Goal: Task Accomplishment & Management: Manage account settings

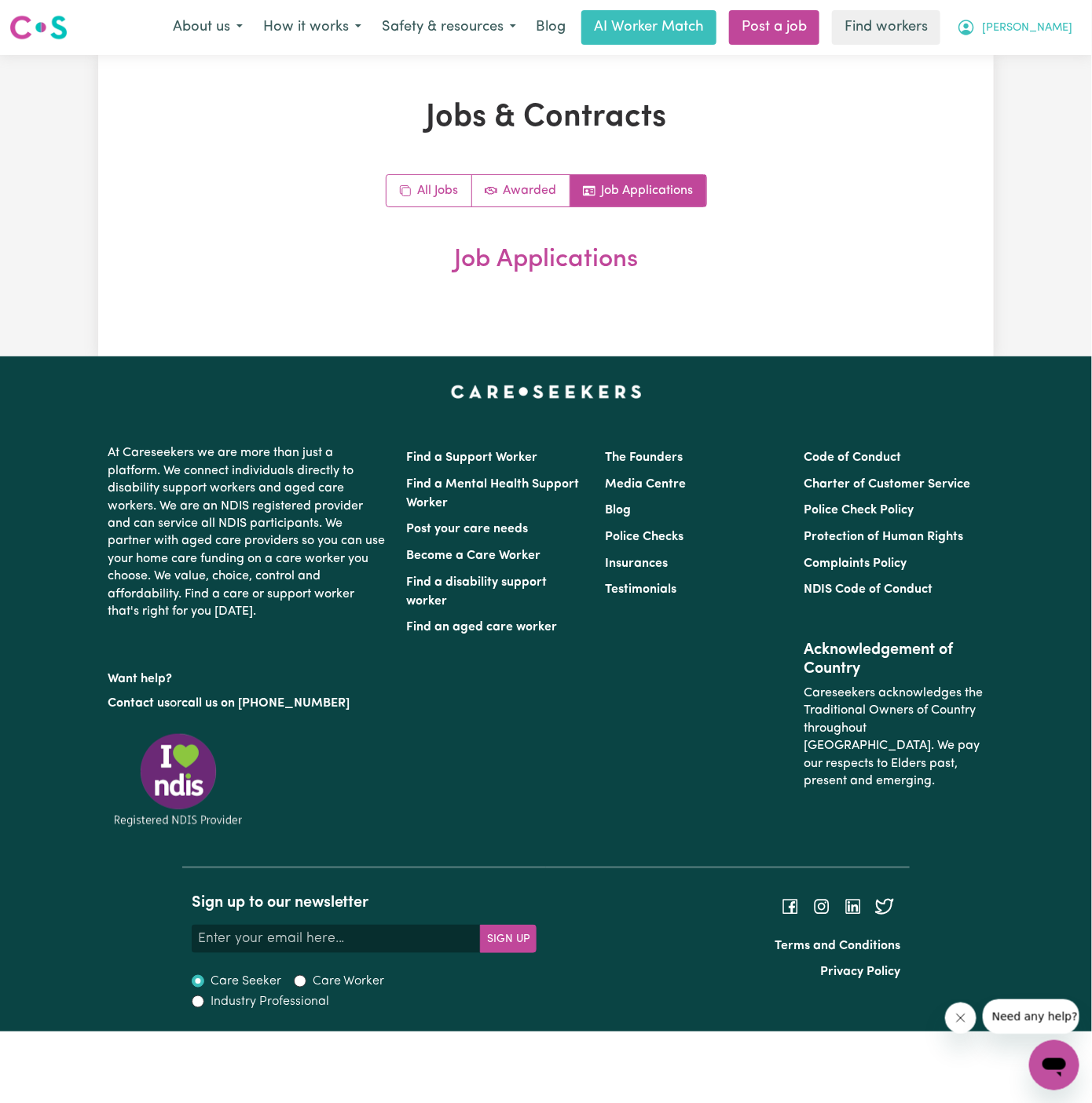
click at [1058, 27] on span "[PERSON_NAME]" at bounding box center [1027, 29] width 90 height 17
click at [1041, 83] on link "Logout" at bounding box center [1019, 90] width 124 height 29
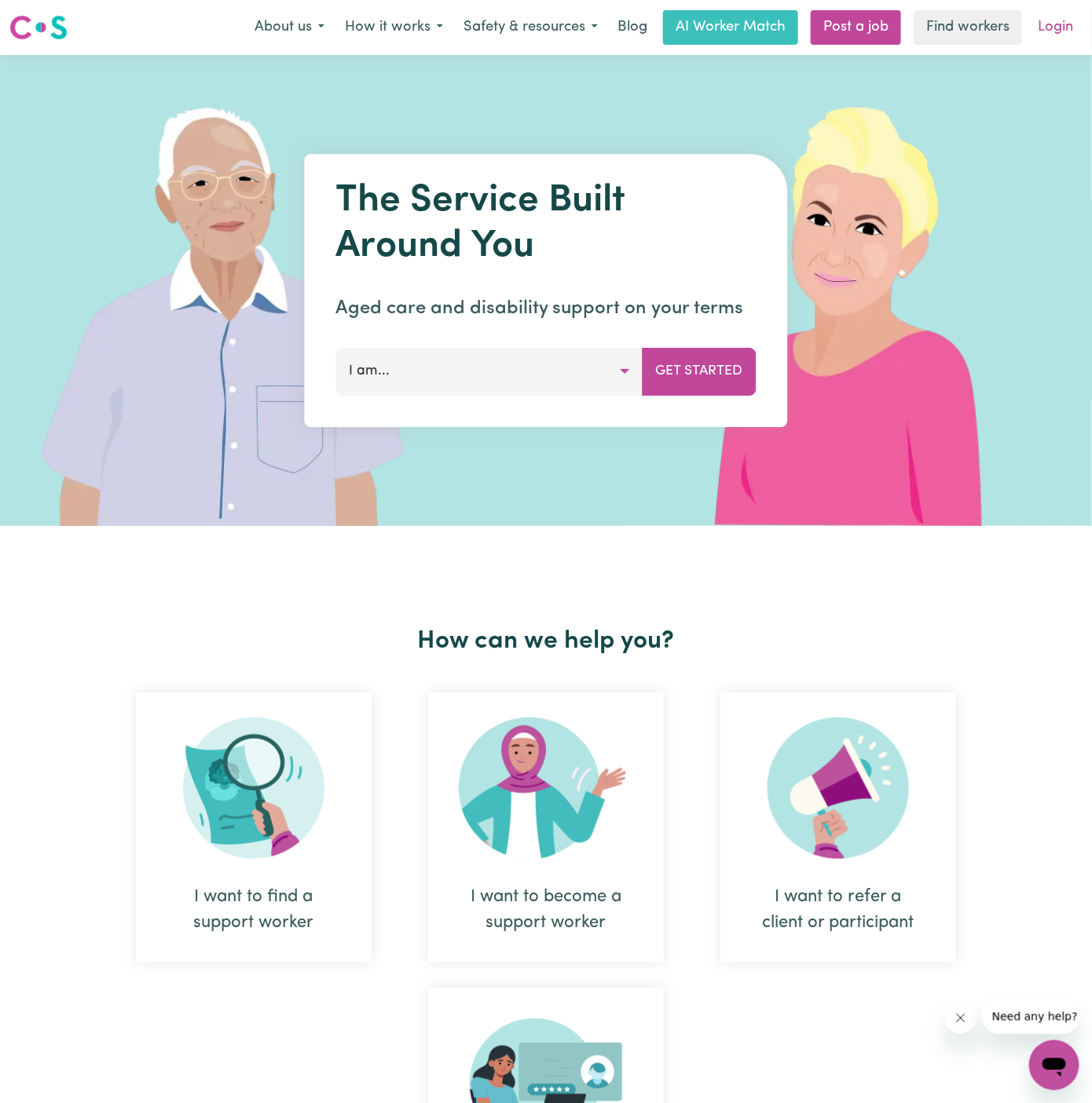
click at [1066, 24] on link "Login" at bounding box center [1055, 28] width 55 height 35
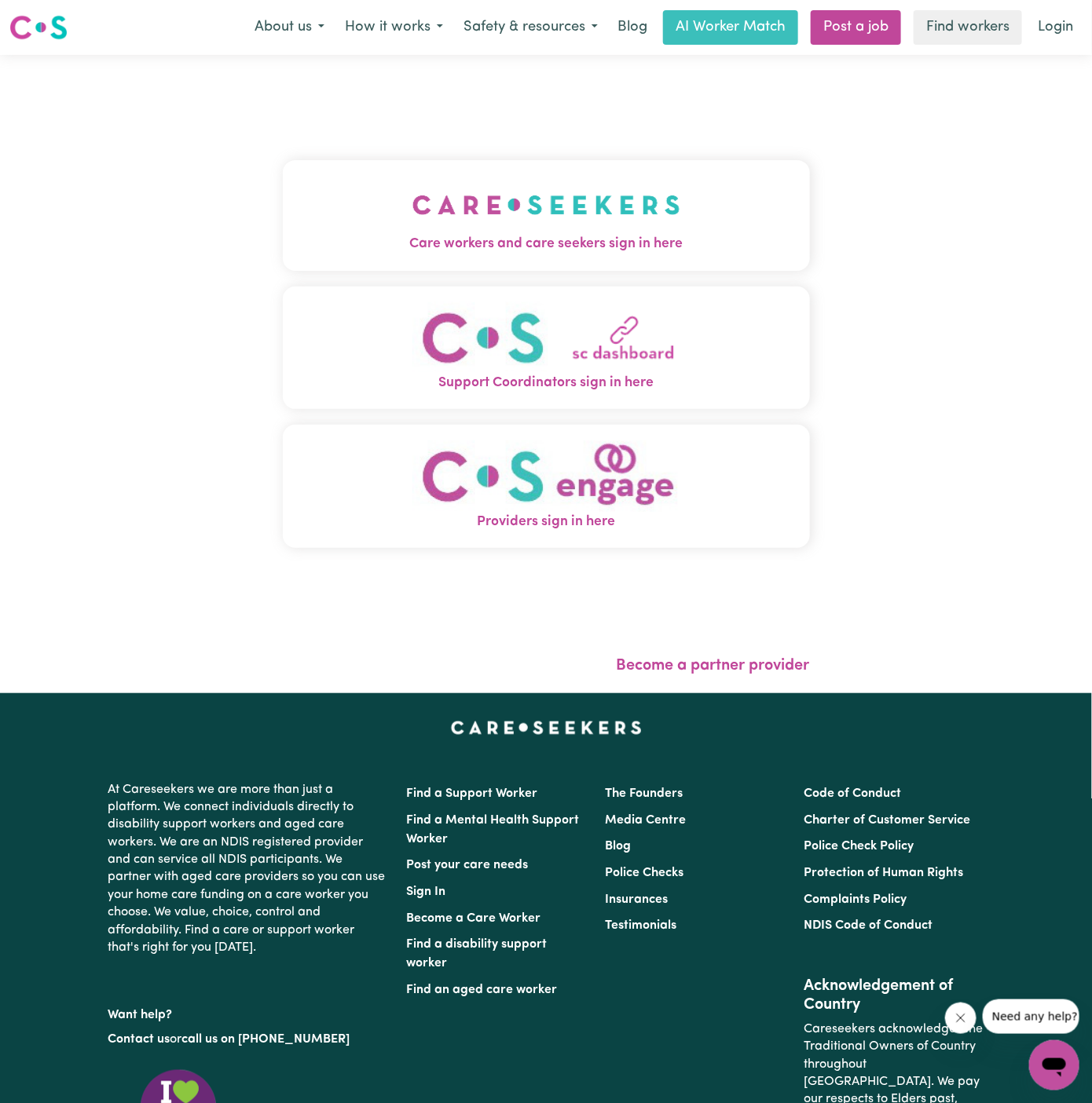
click at [506, 230] on img "Care workers and care seekers sign in here" at bounding box center [546, 204] width 268 height 58
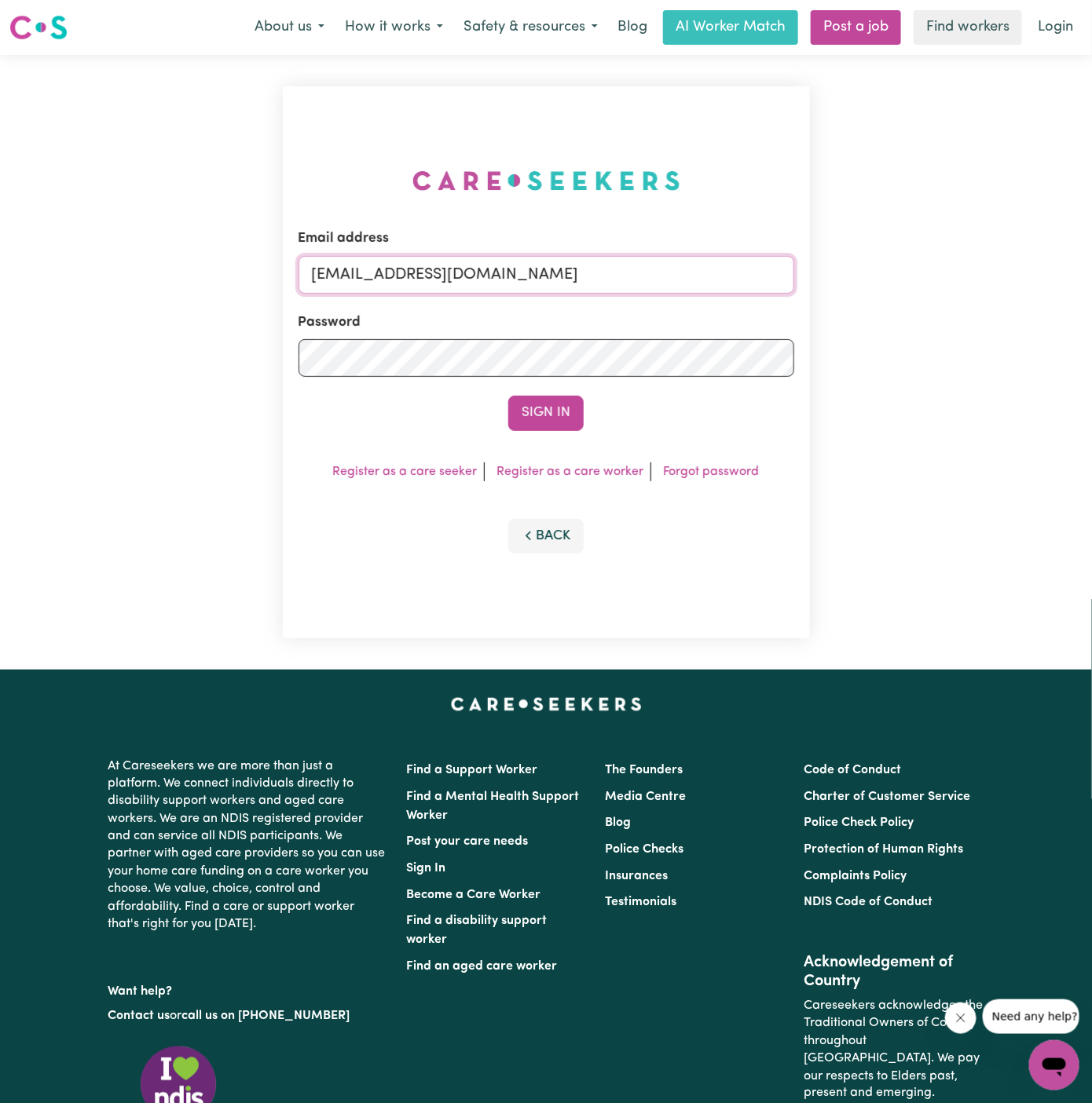
drag, startPoint x: 393, startPoint y: 276, endPoint x: 975, endPoint y: 276, distance: 582.0
click at [975, 276] on div "Email address [EMAIL_ADDRESS][DOMAIN_NAME] Password Sign In Register as a care …" at bounding box center [546, 362] width 1092 height 615
paste input "DeniseMCA"
type input "[EMAIL_ADDRESS][DOMAIN_NAME]"
click at [508, 396] on button "Sign In" at bounding box center [545, 413] width 75 height 35
